Goal: Find specific page/section: Find specific page/section

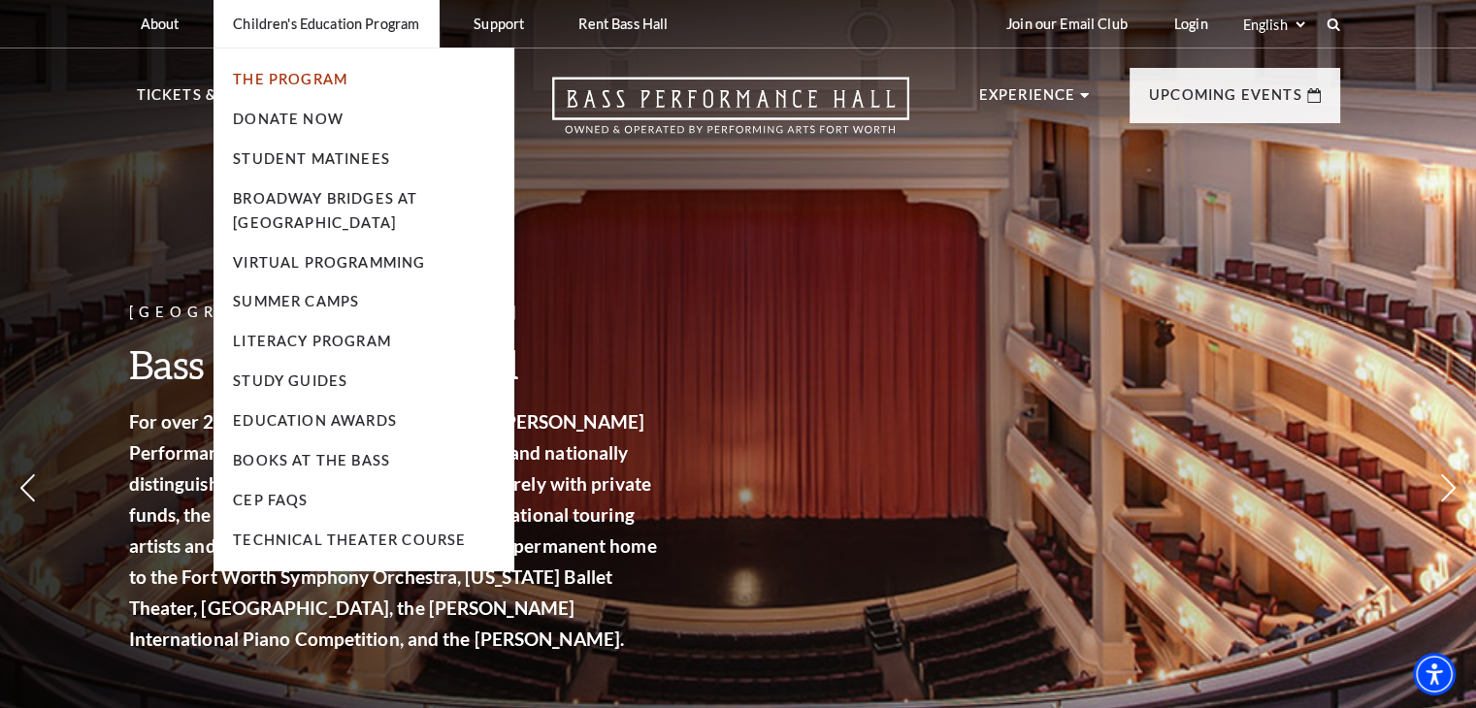
click at [297, 81] on link "The Program" at bounding box center [290, 79] width 115 height 16
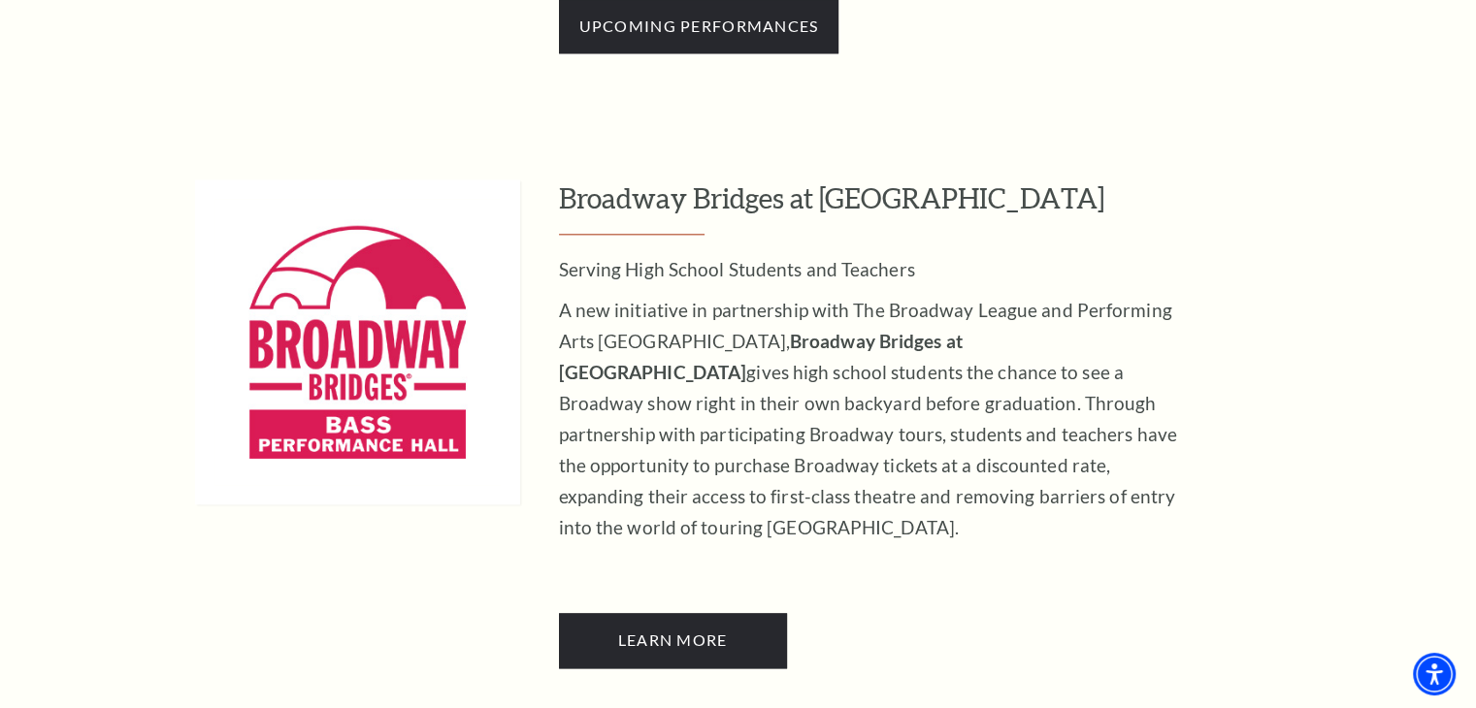
scroll to position [1650, 0]
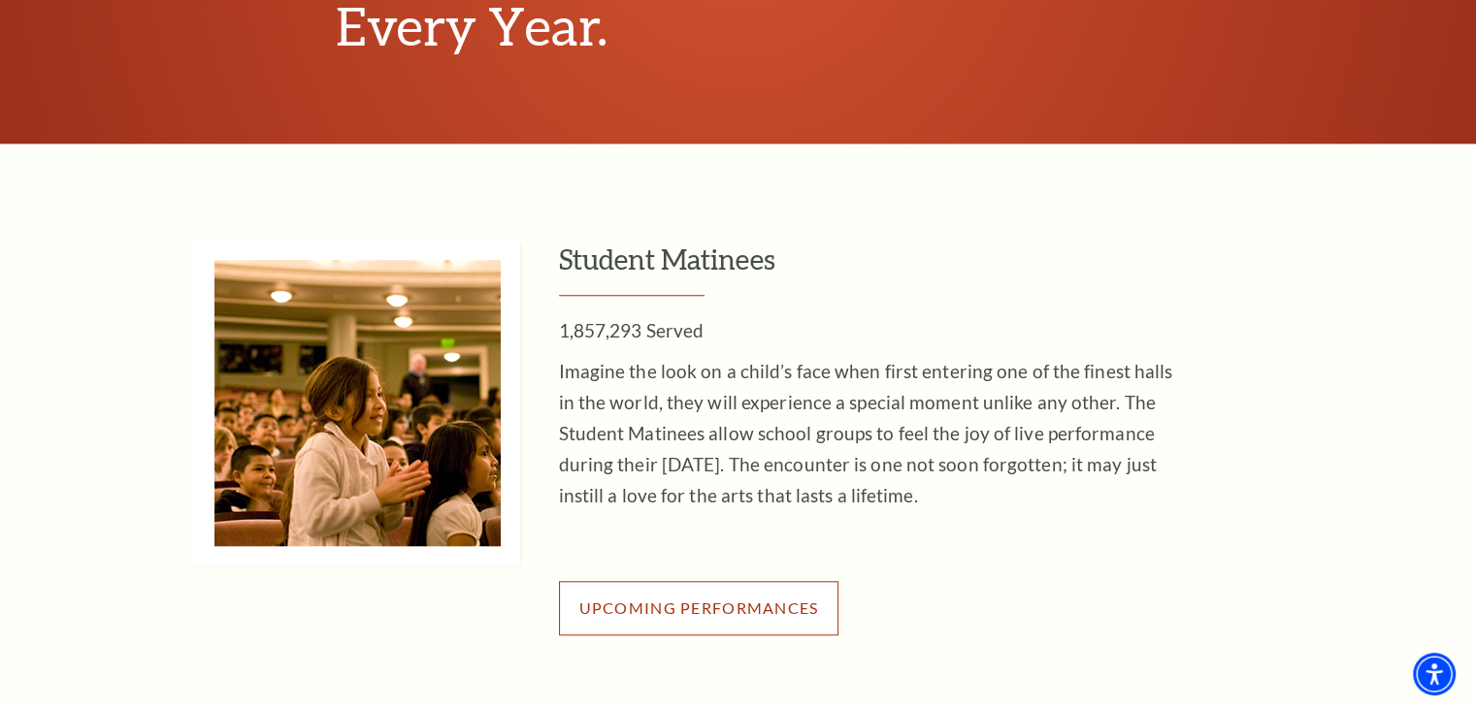
click at [811, 617] on span "Upcoming Performances" at bounding box center [699, 608] width 240 height 18
